Goal: Go to known website: Go to known website

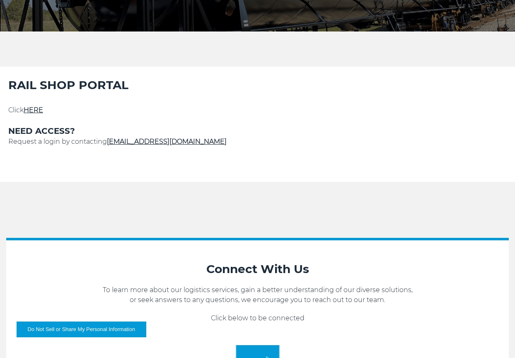
scroll to position [290, 0]
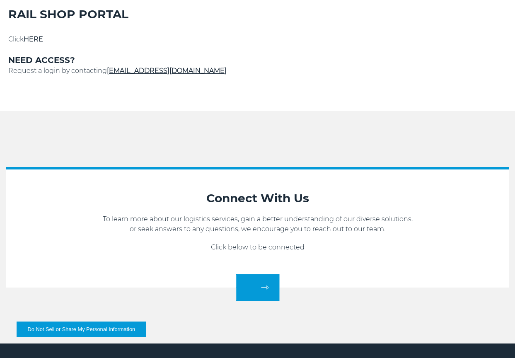
click at [45, 45] on p at bounding box center [257, 49] width 498 height 10
click at [36, 34] on p "Click HERE" at bounding box center [257, 39] width 498 height 10
click at [37, 40] on link "HERE" at bounding box center [33, 39] width 19 height 8
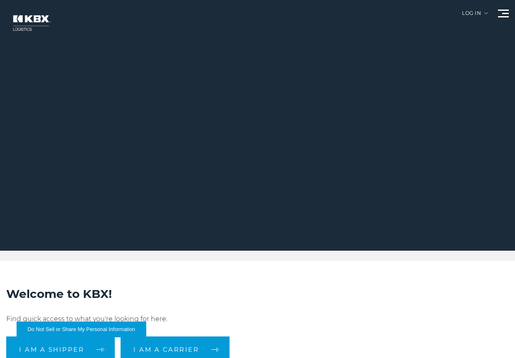
click at [472, 14] on div "Log in" at bounding box center [475, 16] width 26 height 11
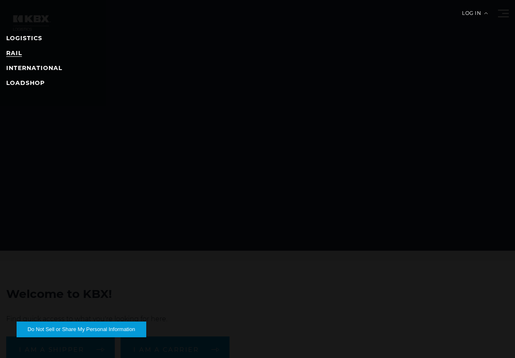
click at [16, 52] on link "RAIL" at bounding box center [14, 52] width 16 height 7
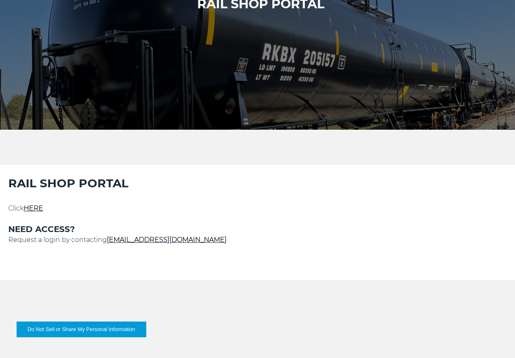
scroll to position [124, 0]
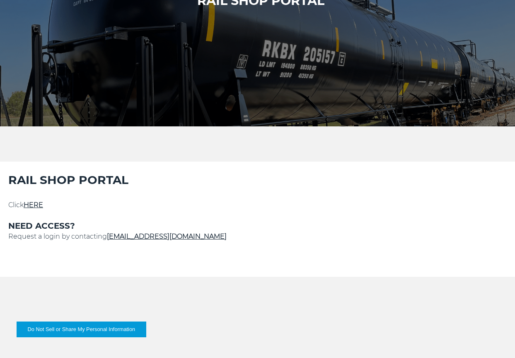
click at [40, 207] on link "HERE" at bounding box center [33, 205] width 19 height 8
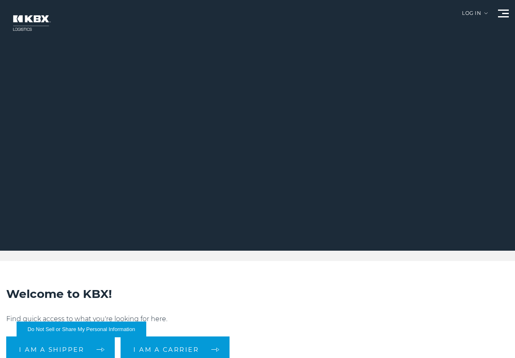
click at [471, 9] on div at bounding box center [260, 125] width 521 height 250
click at [469, 14] on div "Log in" at bounding box center [475, 16] width 26 height 11
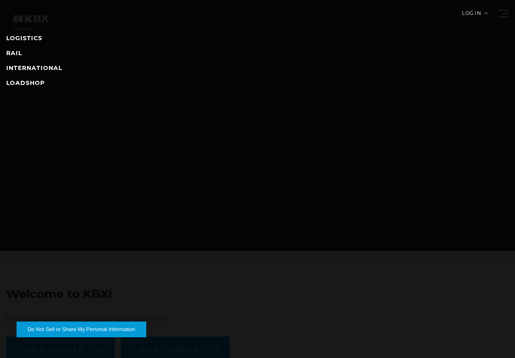
click at [10, 57] on li "RAIL" at bounding box center [257, 53] width 502 height 10
click at [18, 53] on link "RAIL" at bounding box center [14, 52] width 16 height 7
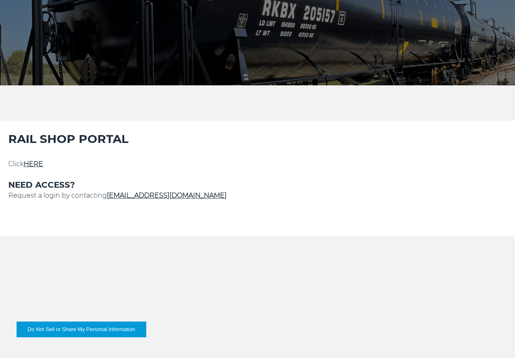
scroll to position [166, 0]
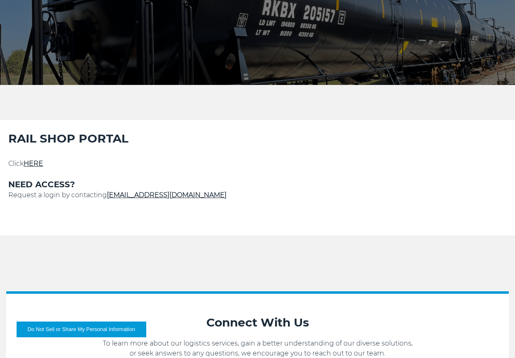
click at [34, 161] on link "HERE" at bounding box center [33, 163] width 19 height 8
